Goal: Transaction & Acquisition: Purchase product/service

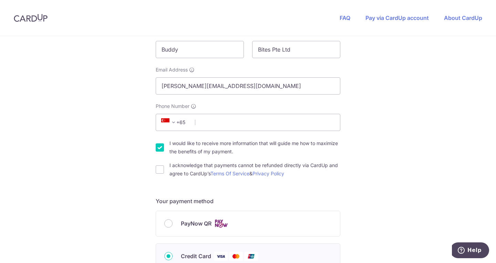
click at [243, 131] on div "Your details First Name [PERSON_NAME] Last Name Bites Pte Ltd Email Address [PE…" at bounding box center [248, 97] width 184 height 162
click at [247, 124] on input "Phone Number" at bounding box center [248, 122] width 184 height 17
type input "96895460"
type input "159555"
type input "[STREET_ADDRESS][PERSON_NAME]"
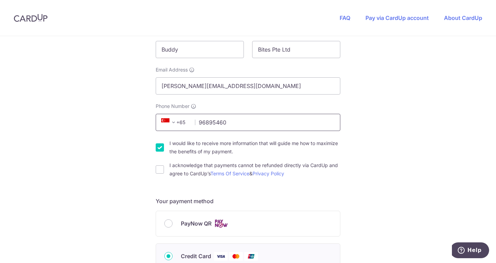
scroll to position [375, 0]
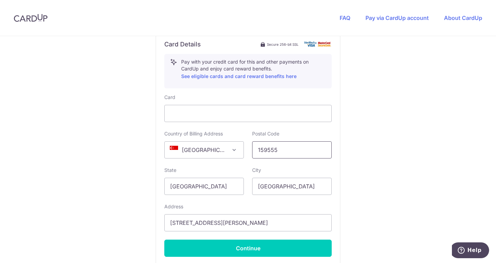
click at [282, 148] on input "159555" at bounding box center [292, 149] width 80 height 17
click at [202, 124] on div "Card Country of Billing Address [GEOGRAPHIC_DATA] [GEOGRAPHIC_DATA] [GEOGRAPHIC…" at bounding box center [247, 175] width 167 height 163
click at [203, 122] on div at bounding box center [247, 113] width 167 height 17
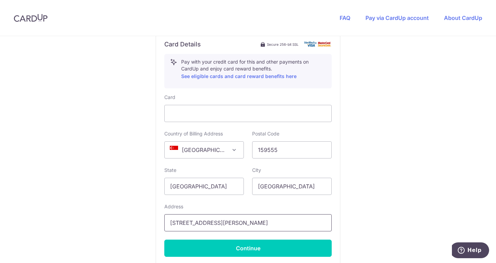
click at [249, 225] on input "[STREET_ADDRESS][PERSON_NAME]" at bounding box center [247, 222] width 167 height 17
drag, startPoint x: 266, startPoint y: 223, endPoint x: 159, endPoint y: 215, distance: 106.7
click at [159, 215] on div "Card Details Secure 256-bit SSL Pay with your credit card for this and other pa…" at bounding box center [248, 149] width 184 height 234
drag, startPoint x: 257, startPoint y: 222, endPoint x: 156, endPoint y: 223, distance: 101.5
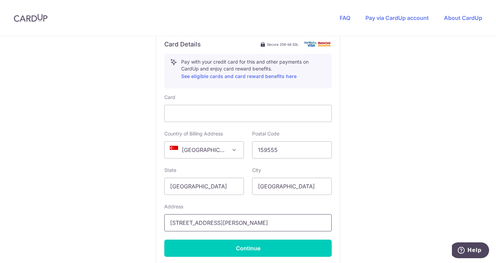
click at [156, 223] on div "Card Details Secure 256-bit SSL Pay with your credit card for this and other pa…" at bounding box center [248, 149] width 184 height 234
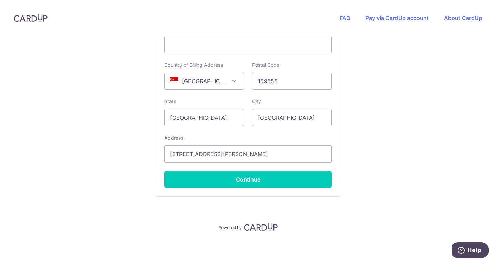
scroll to position [410, 0]
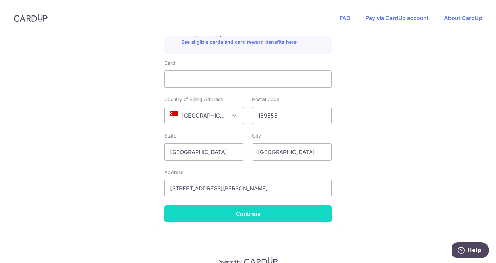
click at [280, 220] on button "Continue" at bounding box center [247, 213] width 167 height 17
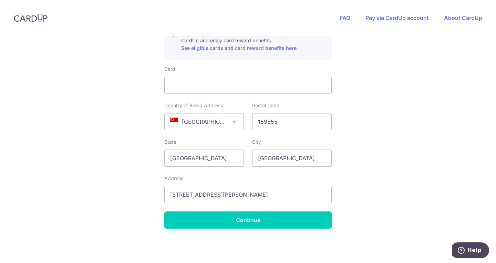
scroll to position [454, 0]
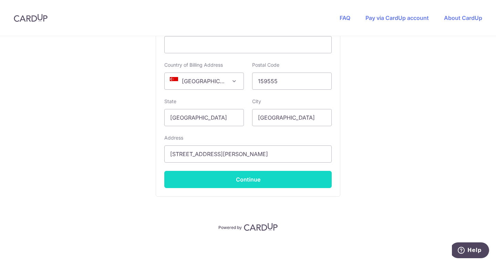
click at [239, 179] on button "Continue" at bounding box center [247, 179] width 167 height 17
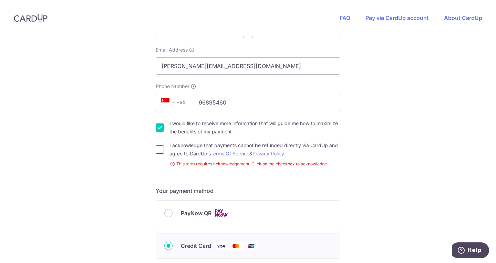
click at [160, 149] on input "I acknowledge that payments cannot be refunded directly via CardUp and agree to…" at bounding box center [160, 150] width 8 height 8
checkbox input "true"
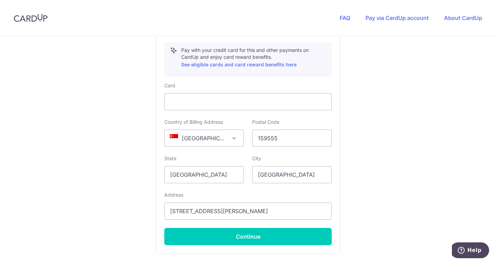
scroll to position [444, 0]
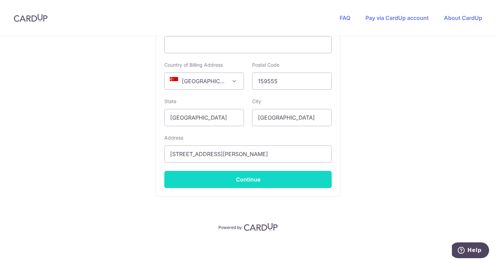
click at [252, 186] on button "Continue" at bounding box center [247, 179] width 167 height 17
type input "**** 3208"
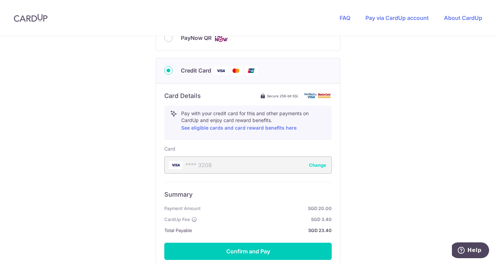
scroll to position [292, 0]
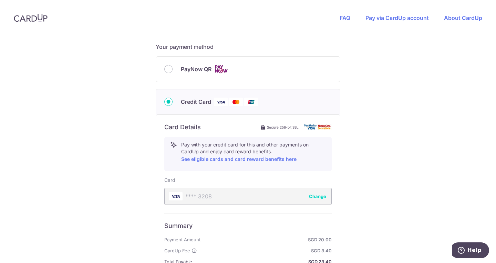
click at [185, 73] on span "PayNow QR" at bounding box center [196, 69] width 31 height 8
click at [172, 73] on input "PayNow QR" at bounding box center [168, 69] width 8 height 8
radio input "true"
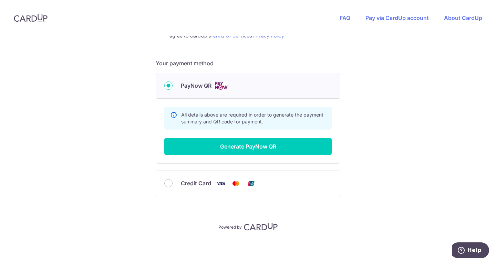
scroll to position [275, 0]
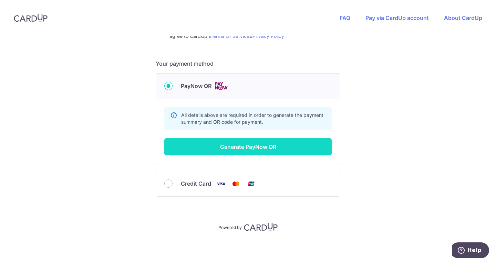
click at [281, 153] on button "Generate PayNow QR" at bounding box center [247, 146] width 167 height 17
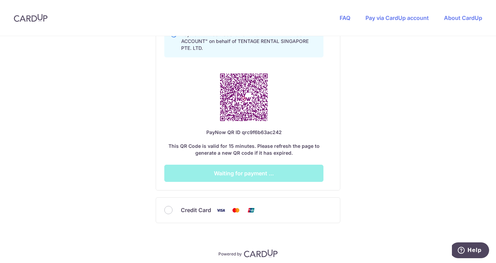
scroll to position [402, 0]
